Goal: Navigation & Orientation: Find specific page/section

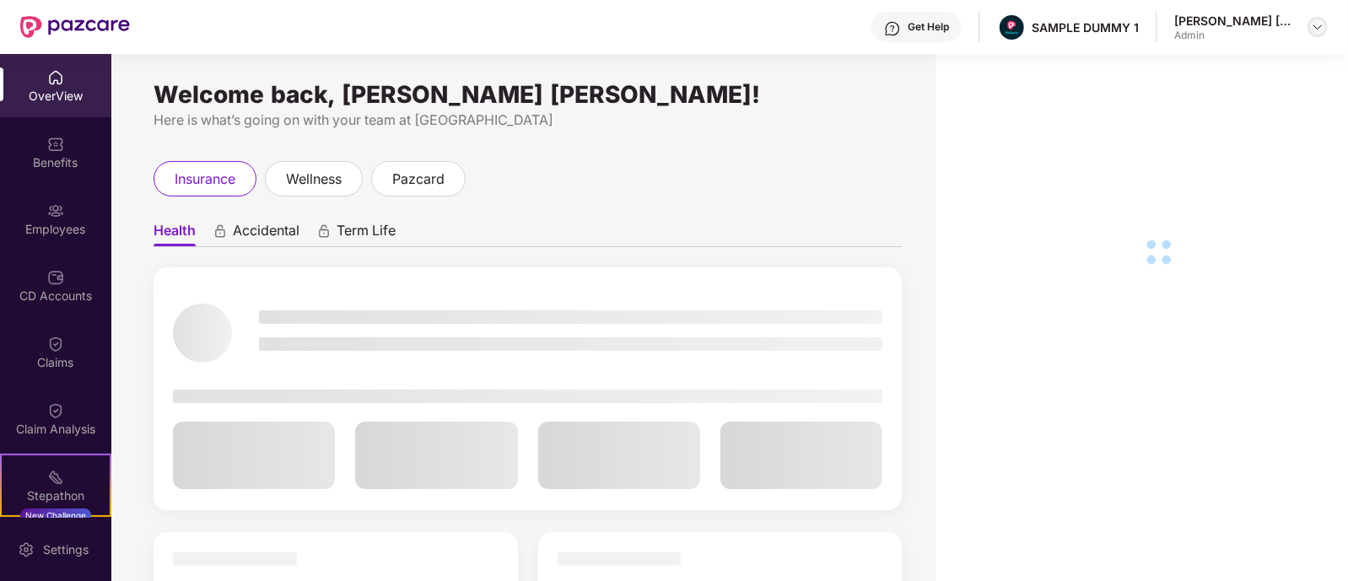
click at [1320, 29] on img at bounding box center [1317, 26] width 13 height 13
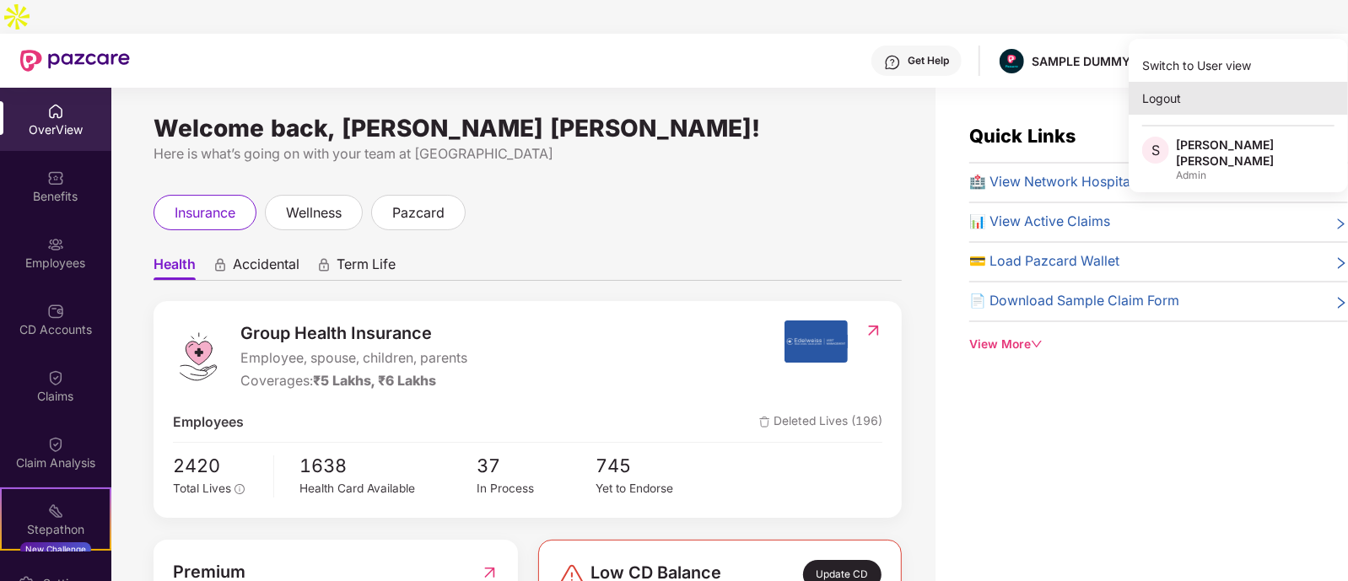
click at [1176, 102] on div "Logout" at bounding box center [1238, 98] width 219 height 33
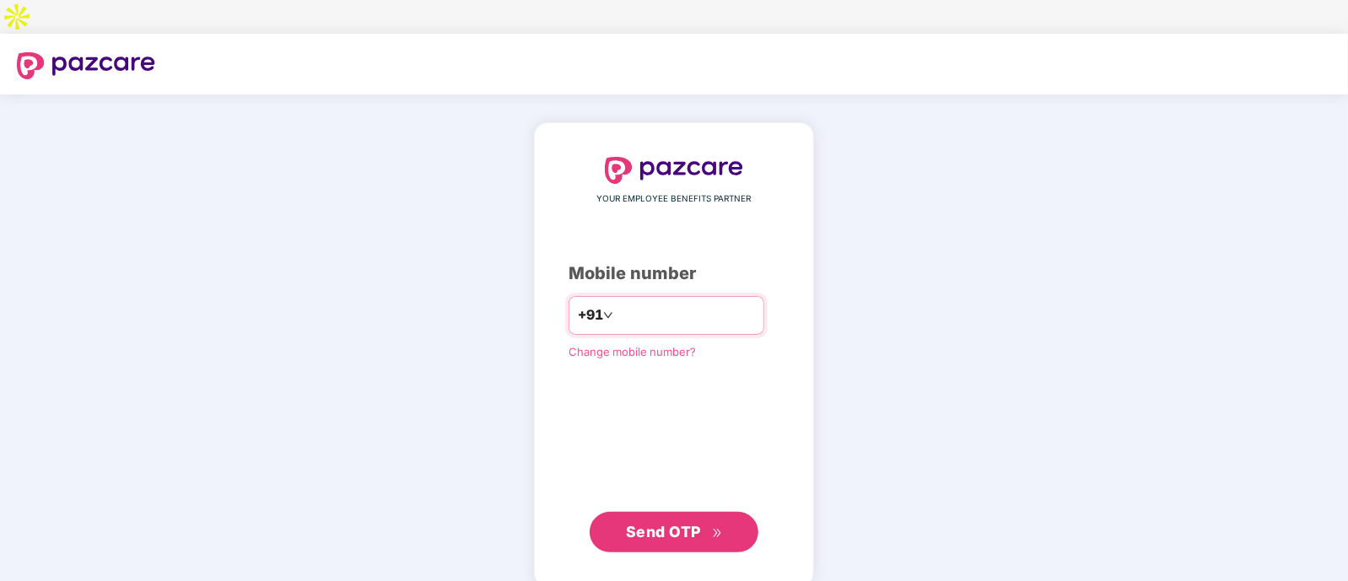
click at [641, 302] on input "number" at bounding box center [686, 315] width 138 height 27
type input "**********"
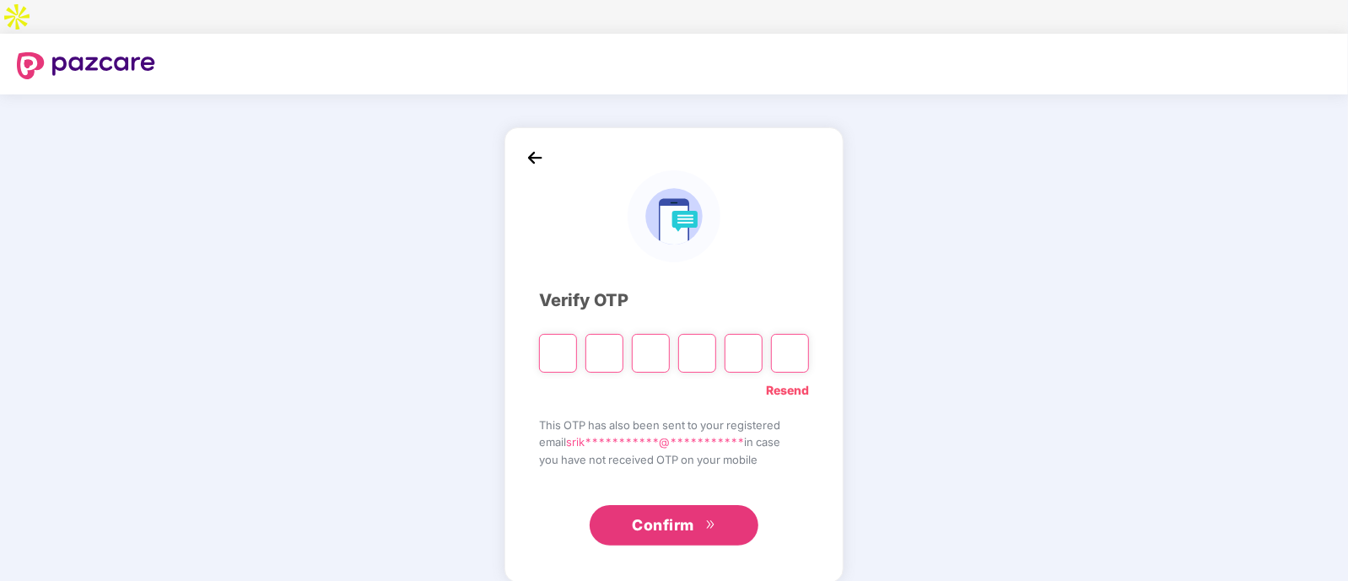
type input "*"
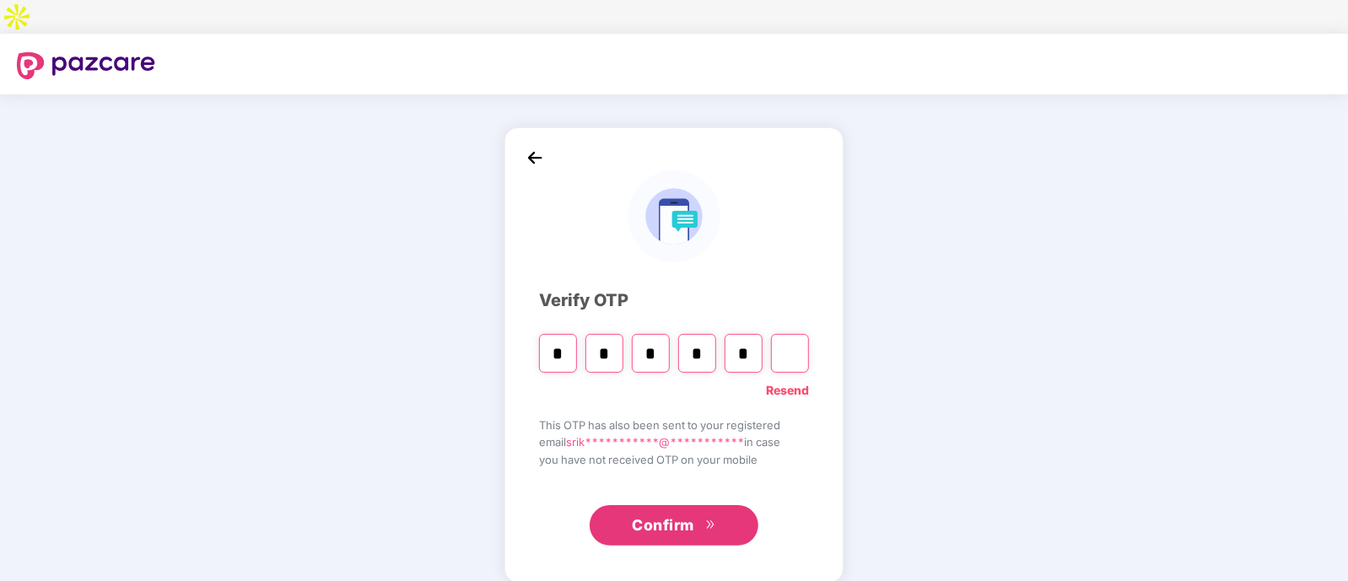
type input "*"
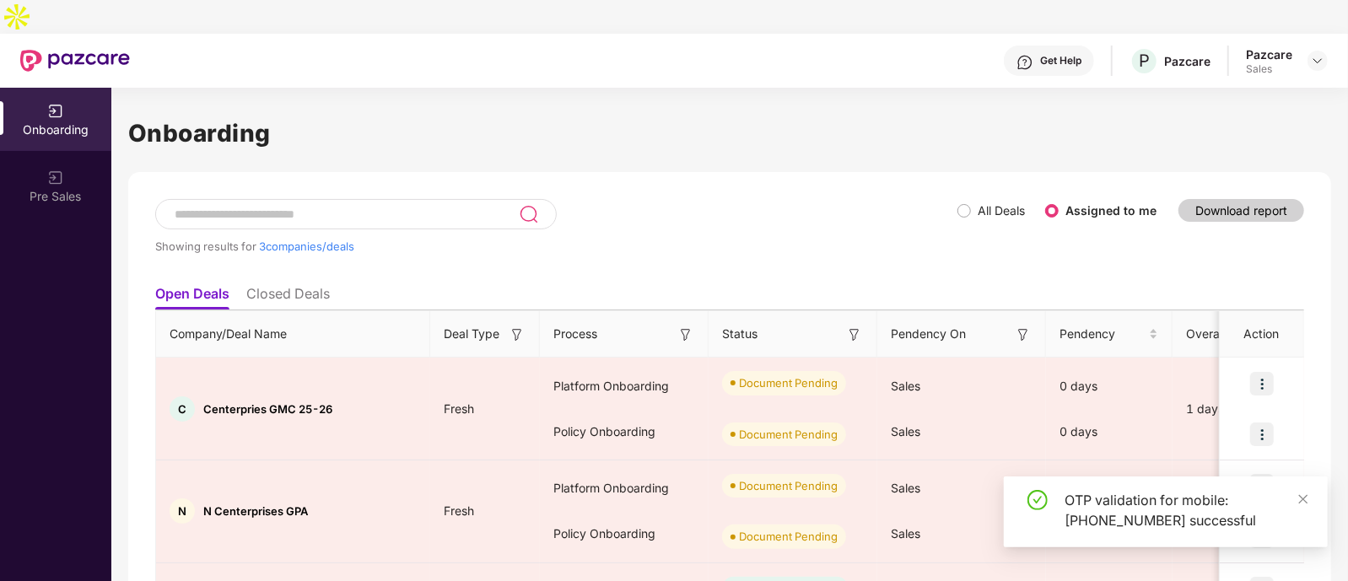
scroll to position [111, 0]
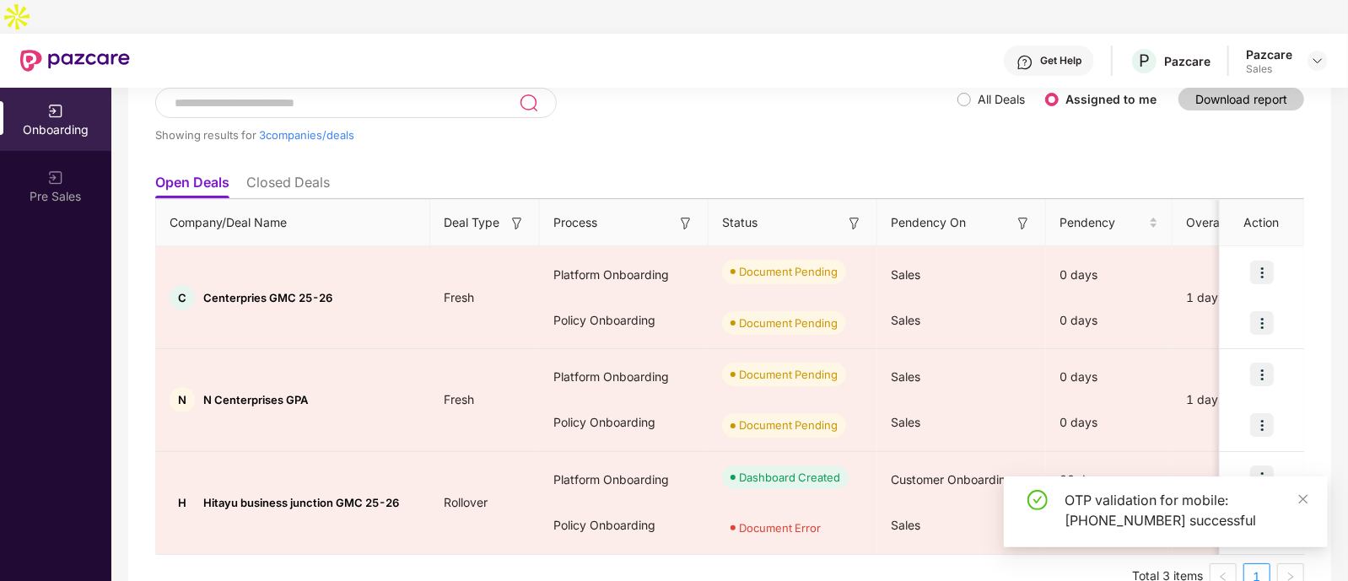
click at [1310, 495] on div "OTP validation for mobile: +916363252784 successful" at bounding box center [1166, 512] width 324 height 71
click at [1307, 495] on icon "close" at bounding box center [1303, 498] width 9 height 9
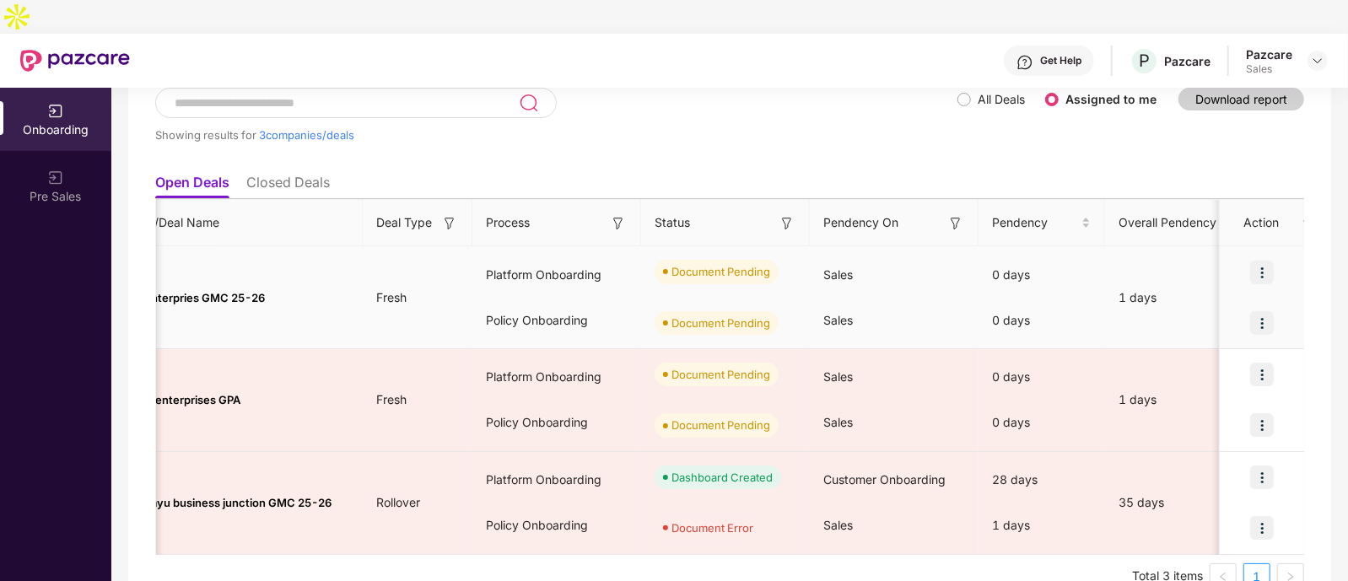
scroll to position [0, 0]
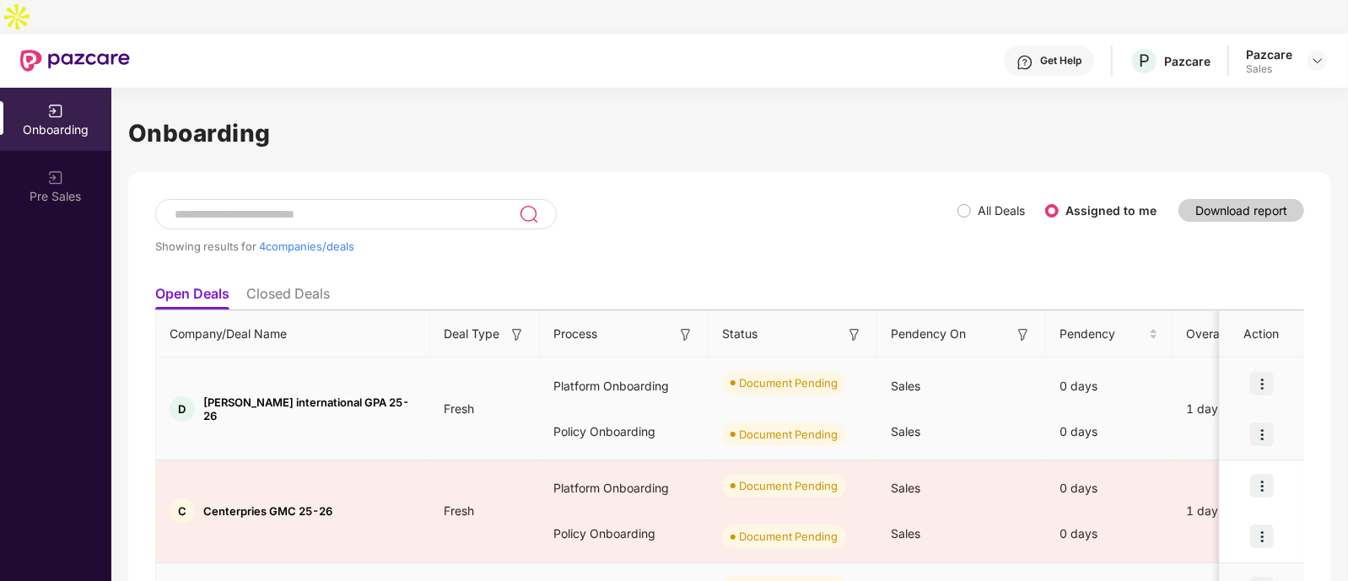
click at [564, 364] on div "Platform Onboarding" at bounding box center [624, 387] width 169 height 46
